Goal: Navigation & Orientation: Understand site structure

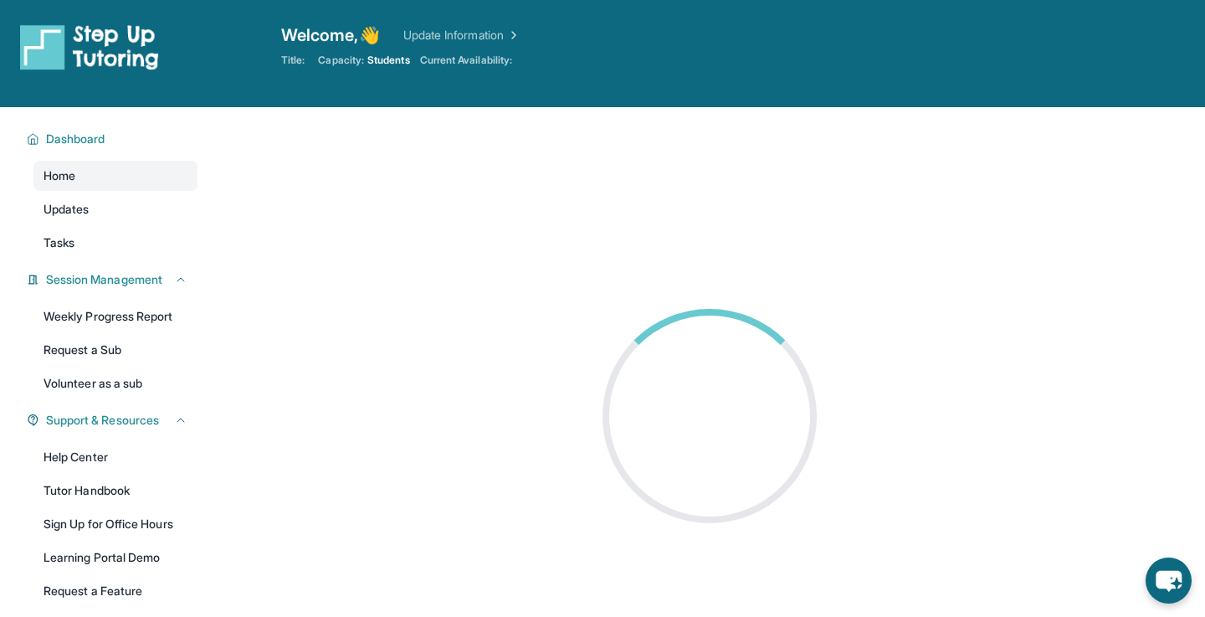
click at [531, 304] on main at bounding box center [709, 415] width 991 height 617
click at [769, 174] on main at bounding box center [709, 415] width 991 height 617
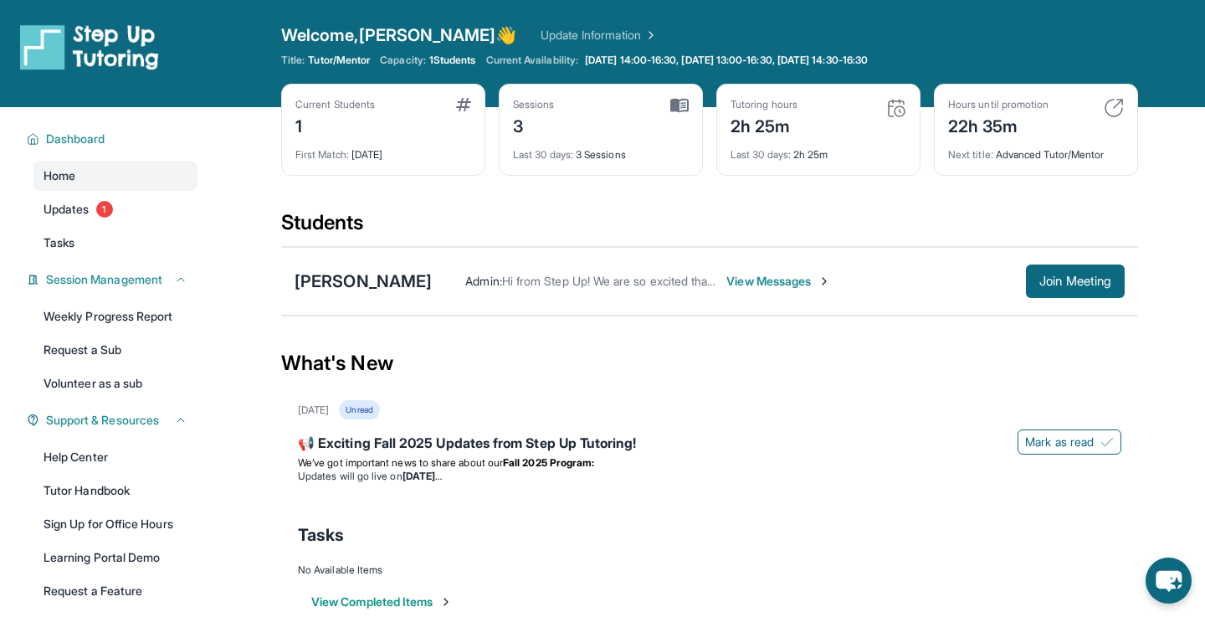
click at [815, 218] on div "Students" at bounding box center [709, 227] width 857 height 37
drag, startPoint x: 727, startPoint y: 256, endPoint x: 713, endPoint y: 248, distance: 16.5
click at [727, 256] on div "Priscilla Tadeo Admin : Hi from Step Up! We are so excited that you are matched…" at bounding box center [709, 281] width 857 height 69
click at [620, 598] on div "View Completed Items" at bounding box center [710, 602] width 824 height 50
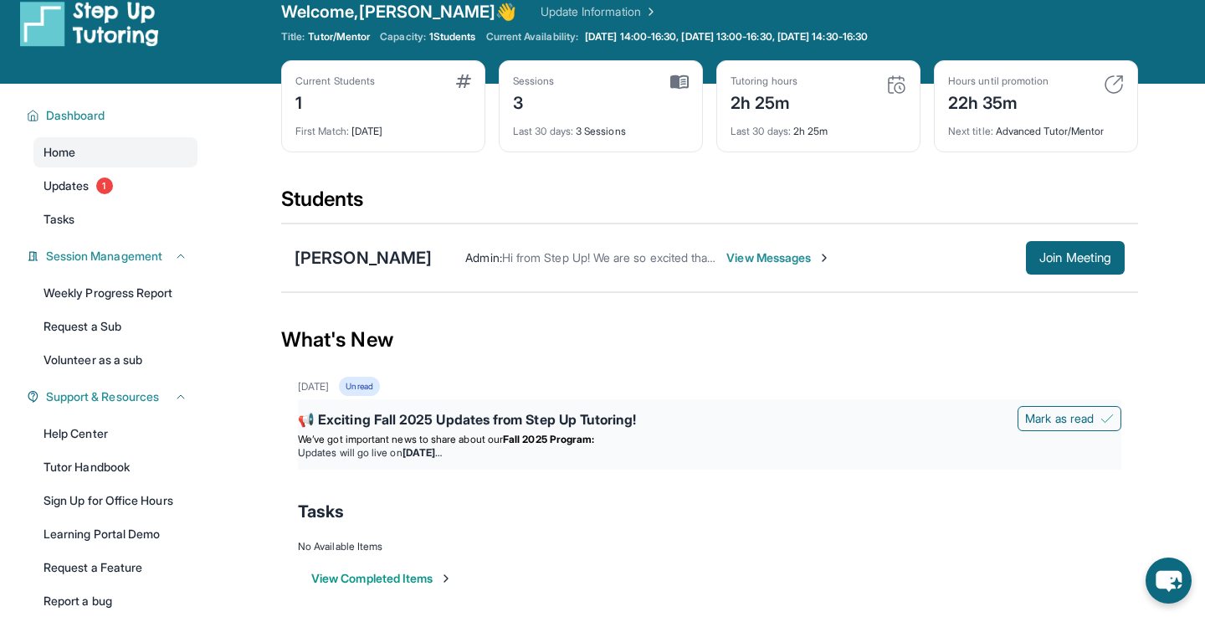
scroll to position [28, 0]
